Goal: Task Accomplishment & Management: Complete application form

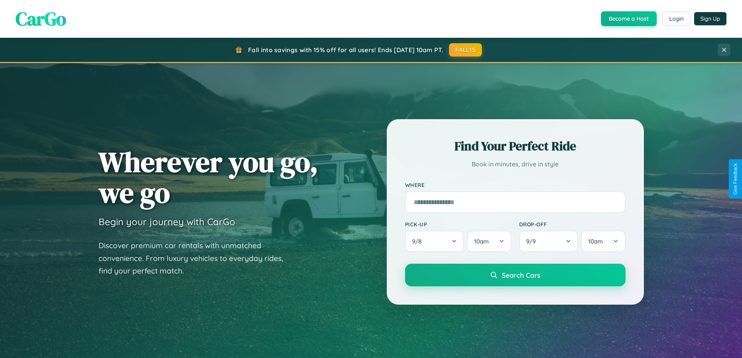
scroll to position [1499, 0]
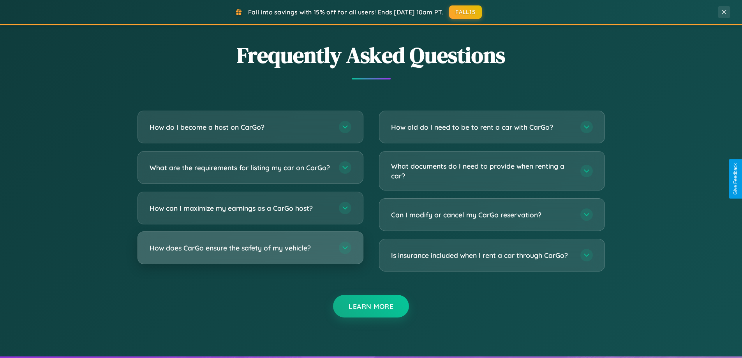
click at [250, 253] on h3 "How does CarGo ensure the safety of my vehicle?" at bounding box center [241, 248] width 182 height 10
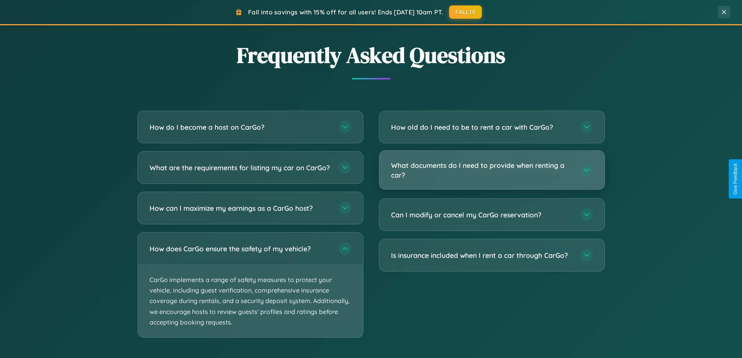
click at [492, 171] on h3 "What documents do I need to provide when renting a car?" at bounding box center [482, 169] width 182 height 19
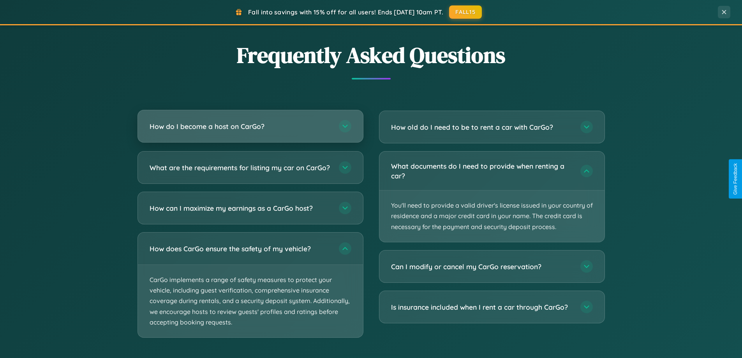
click at [250, 126] on h3 "How do I become a host on CarGo?" at bounding box center [241, 127] width 182 height 10
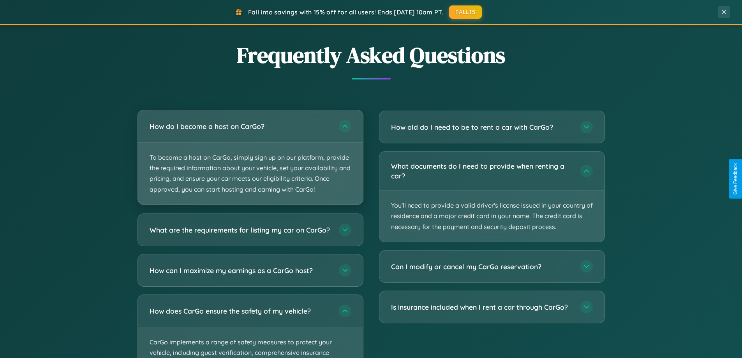
click at [250, 157] on p "To become a host on CarGo, simply sign up on our platform, provide the required…" at bounding box center [250, 174] width 225 height 62
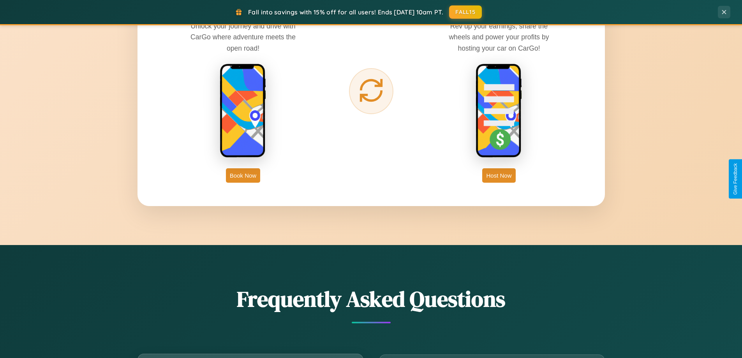
scroll to position [336, 0]
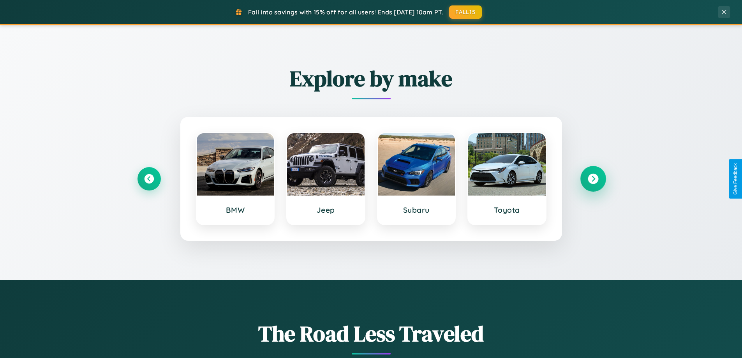
click at [593, 179] on icon at bounding box center [593, 179] width 11 height 11
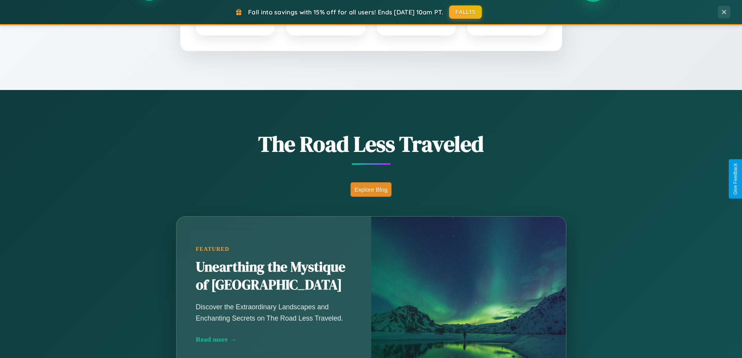
scroll to position [536, 0]
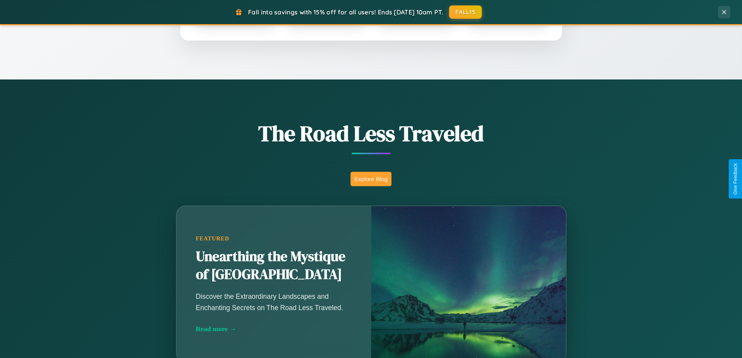
click at [371, 179] on button "Explore Blog" at bounding box center [371, 179] width 41 height 14
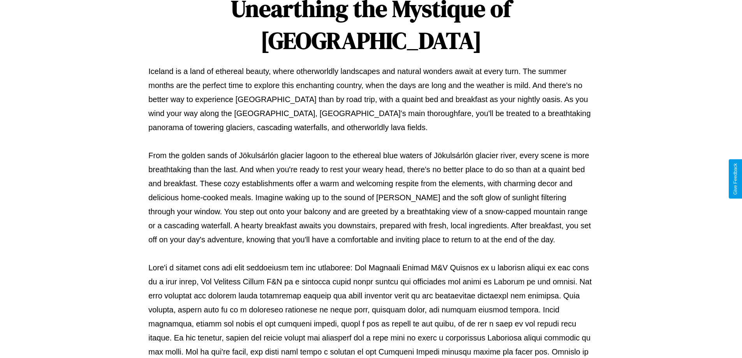
scroll to position [252, 0]
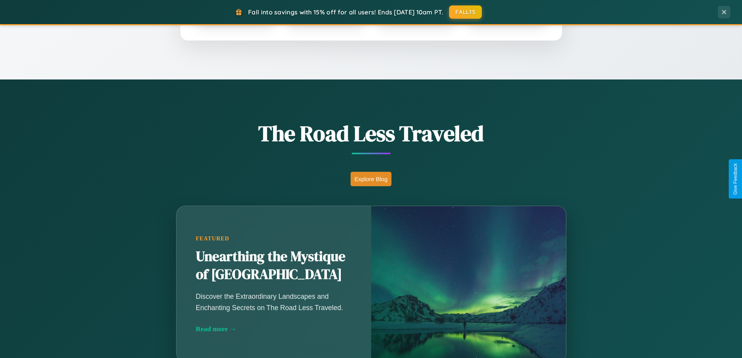
scroll to position [1252, 0]
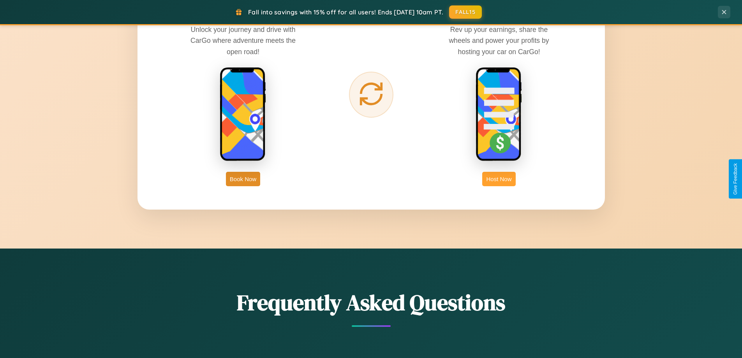
click at [499, 179] on button "Host Now" at bounding box center [498, 179] width 33 height 14
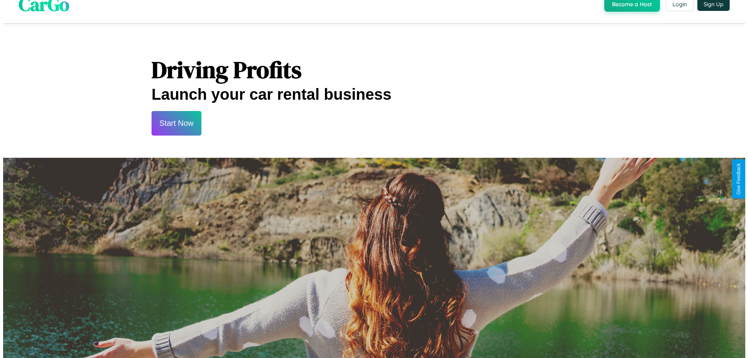
scroll to position [812, 0]
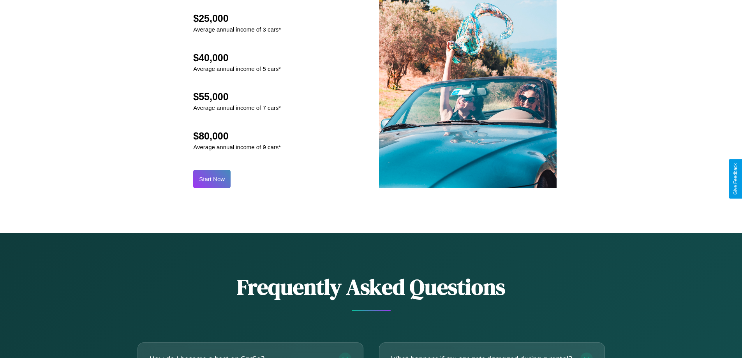
click at [212, 179] on button "Start Now" at bounding box center [211, 179] width 37 height 18
